Goal: Task Accomplishment & Management: Manage account settings

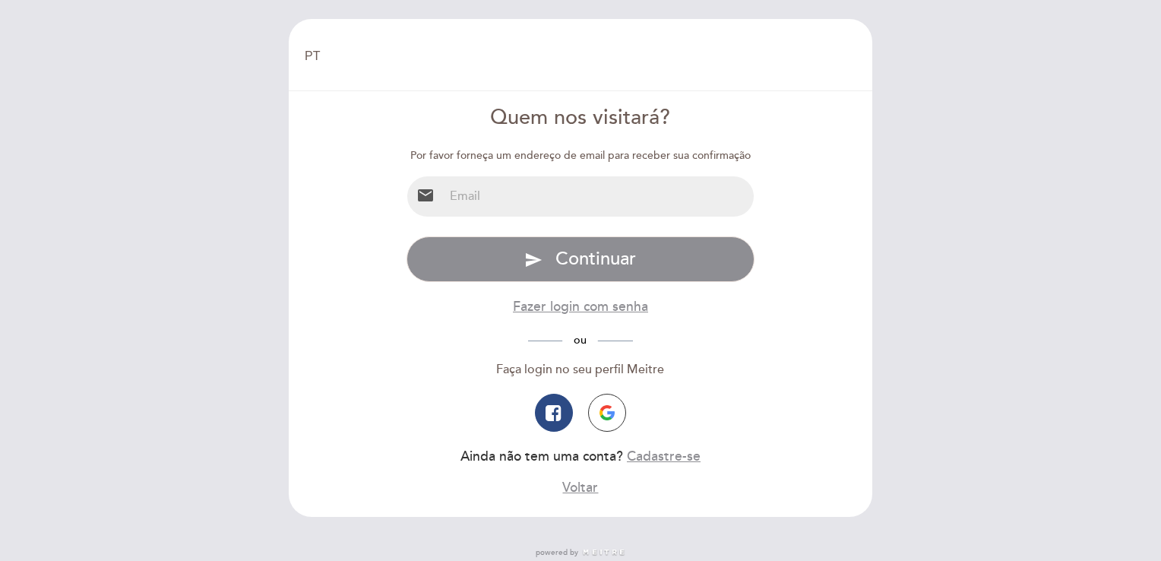
select select "pt"
click at [560, 181] on input "email" at bounding box center [599, 196] width 311 height 40
type input "[EMAIL_ADDRESS][DOMAIN_NAME]"
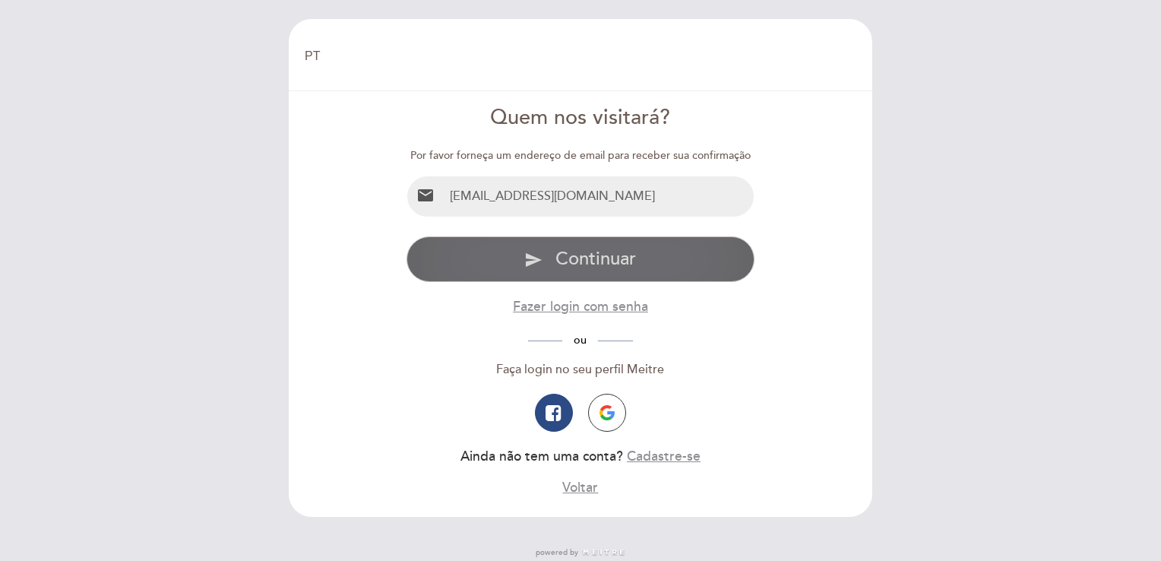
click at [565, 260] on span "Continuar" at bounding box center [595, 259] width 81 height 22
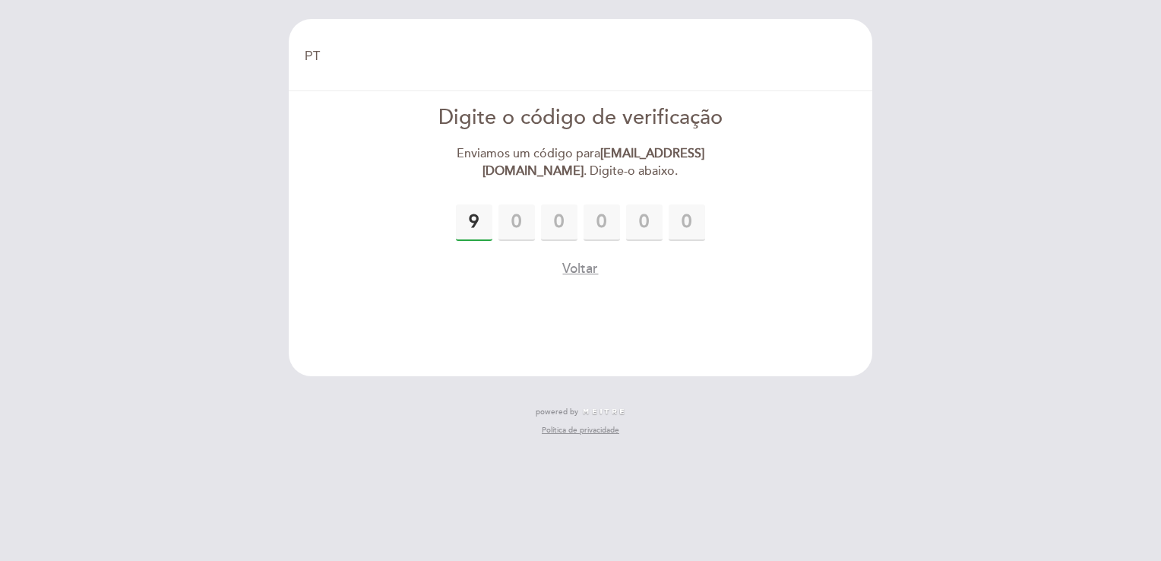
type input "9"
type input "1"
type input "3"
type input "9"
type input "0"
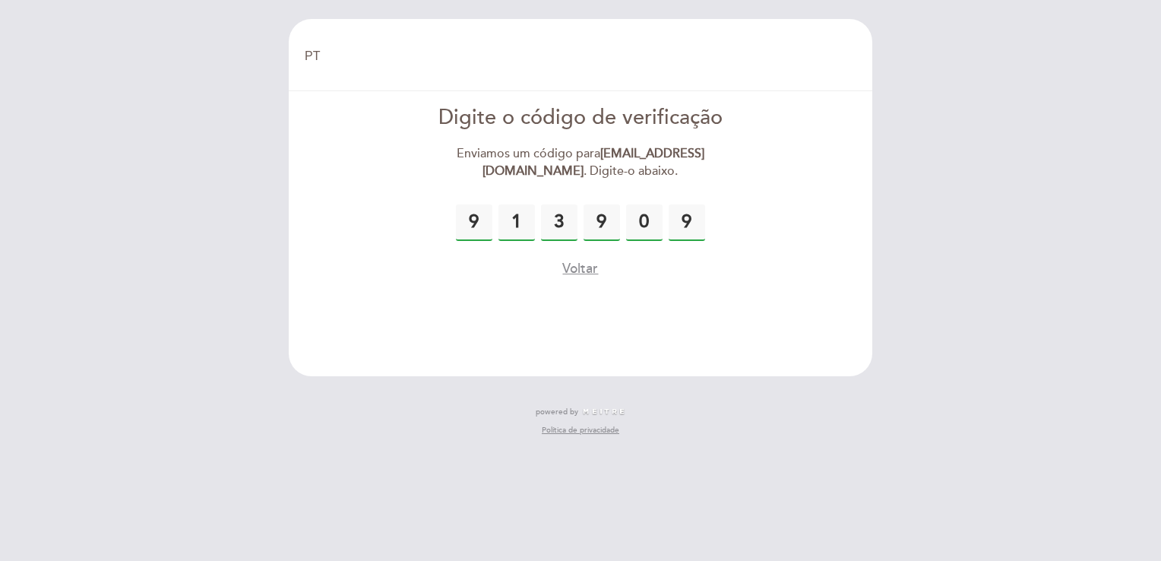
type input "9"
